Goal: Information Seeking & Learning: Learn about a topic

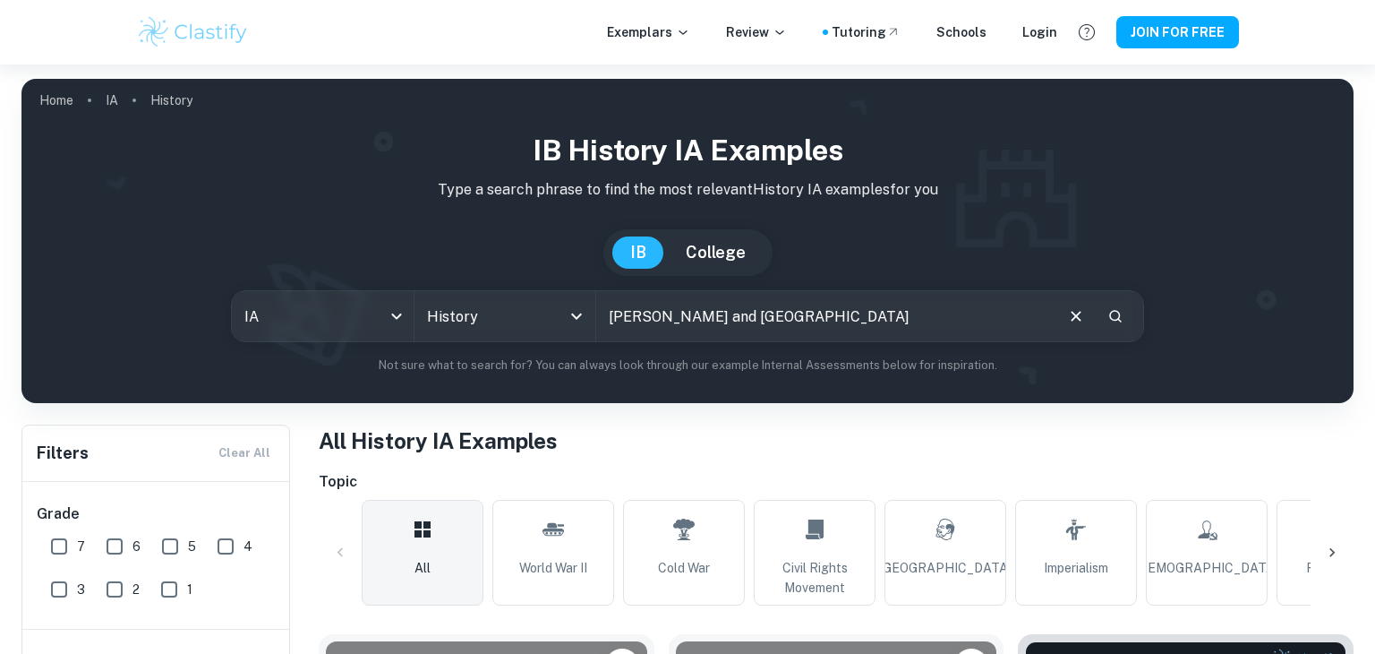
type input "[PERSON_NAME] and [GEOGRAPHIC_DATA]"
click at [1110, 317] on icon "Search" at bounding box center [1115, 316] width 13 height 13
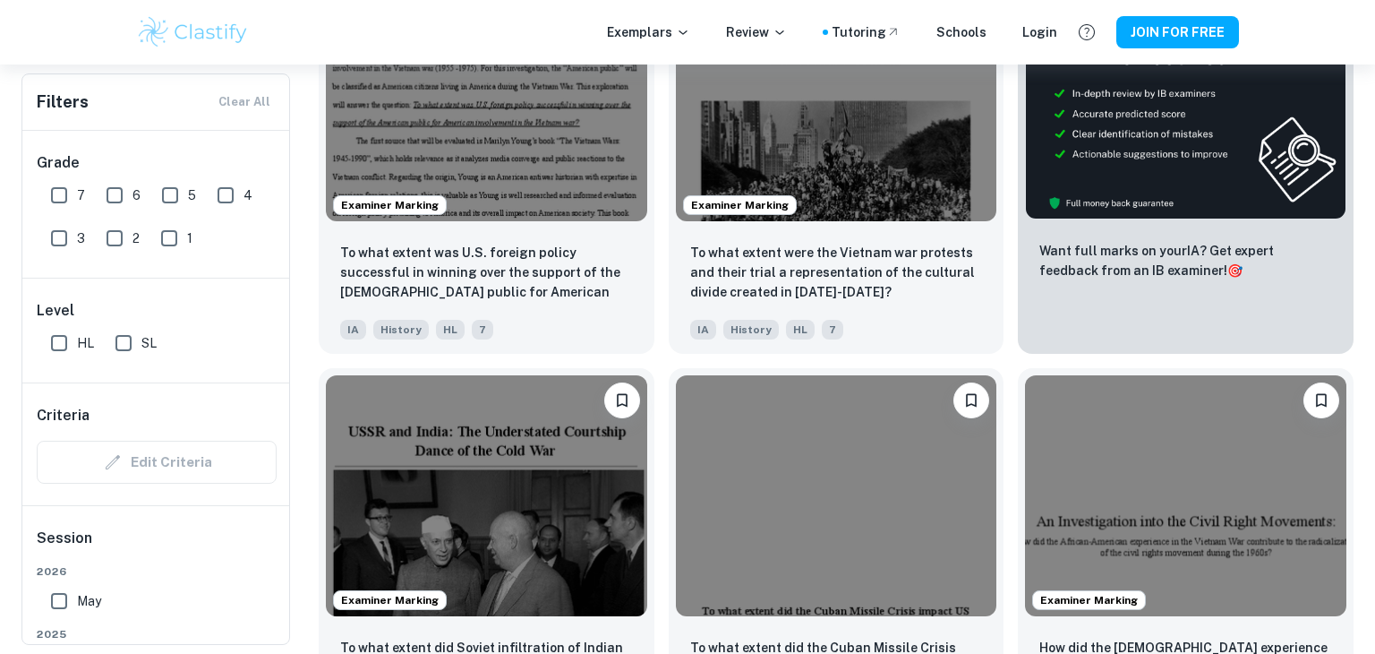
scroll to position [663, 0]
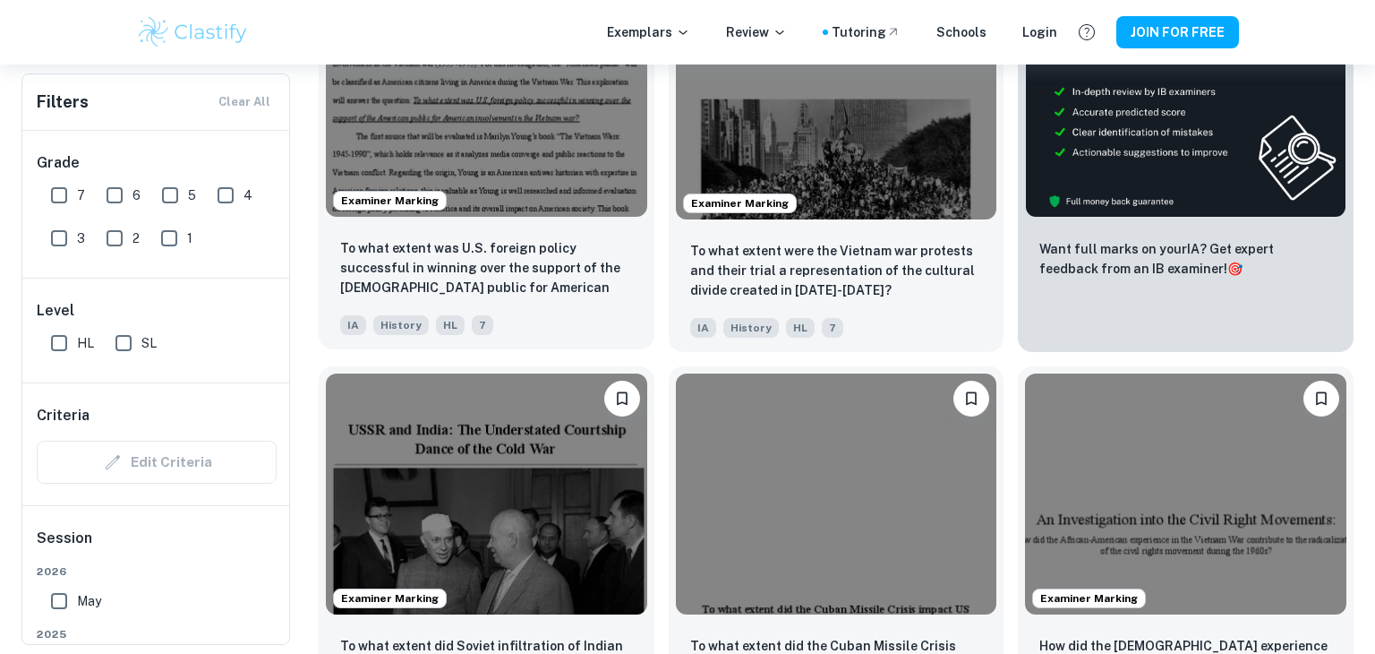
click at [569, 198] on img at bounding box center [486, 96] width 321 height 241
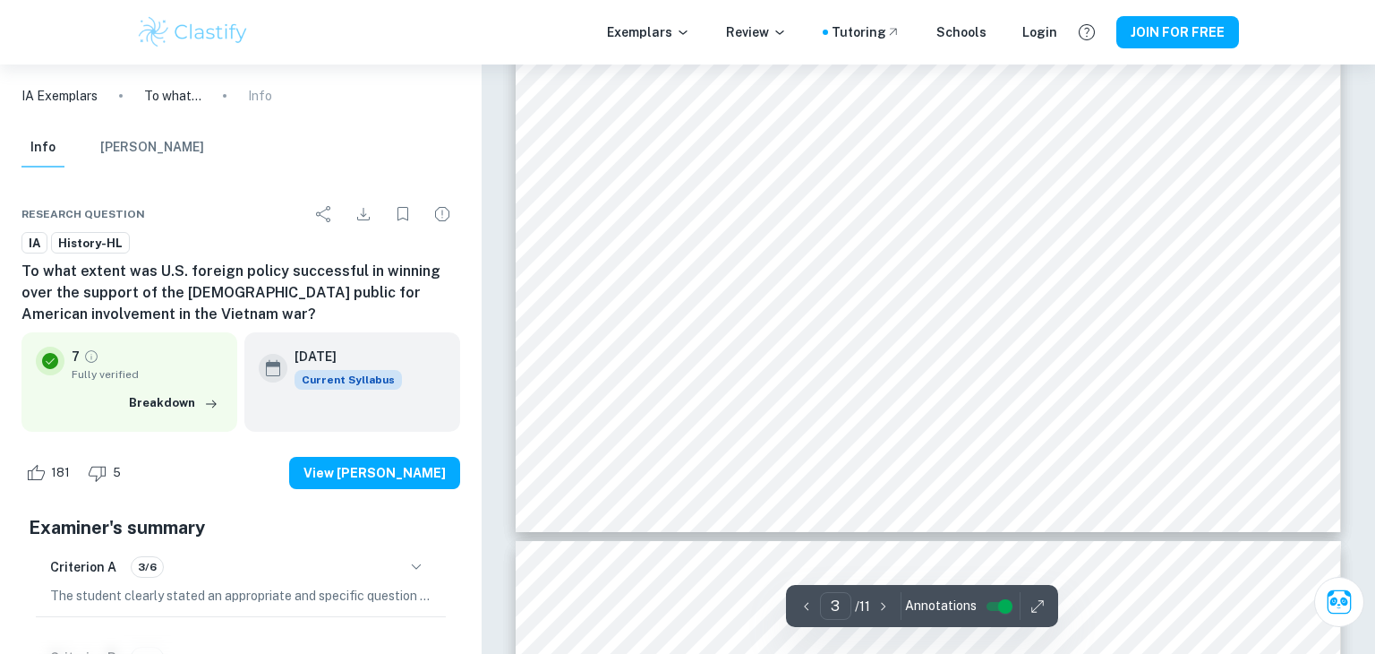
scroll to position [3066, 0]
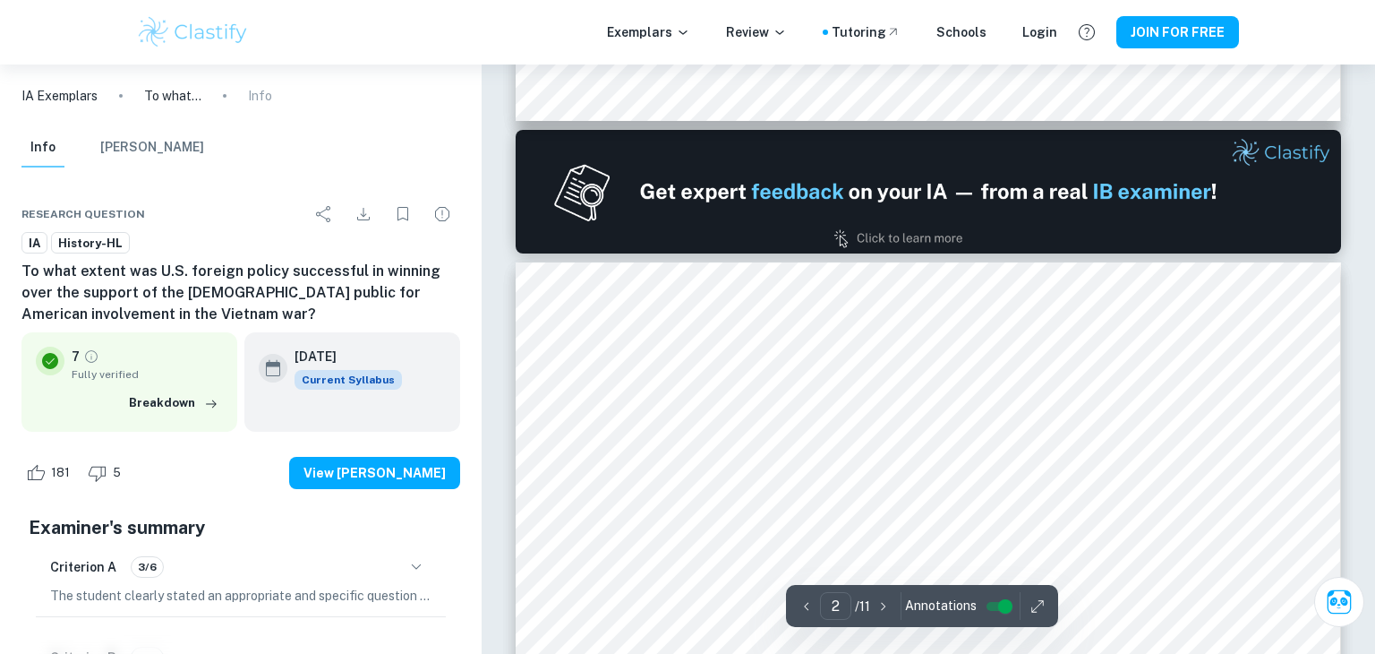
type input "1"
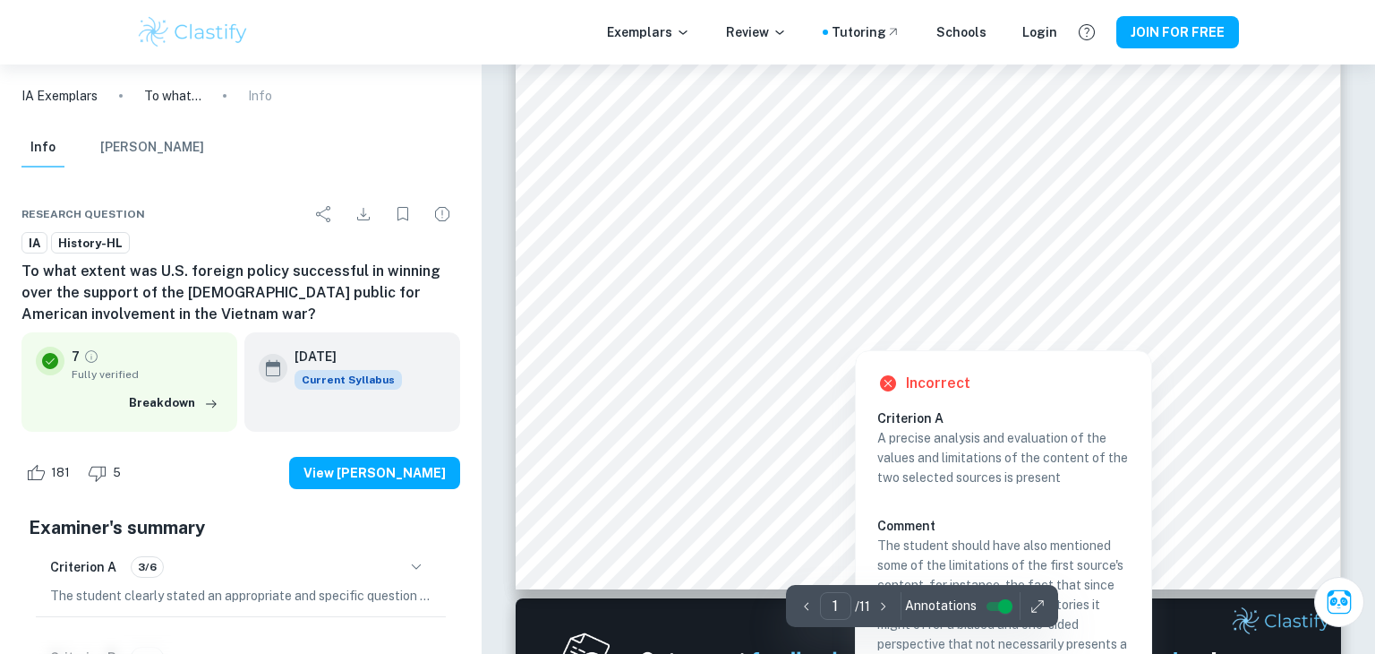
scroll to position [580, 0]
